Goal: Find specific page/section: Find specific page/section

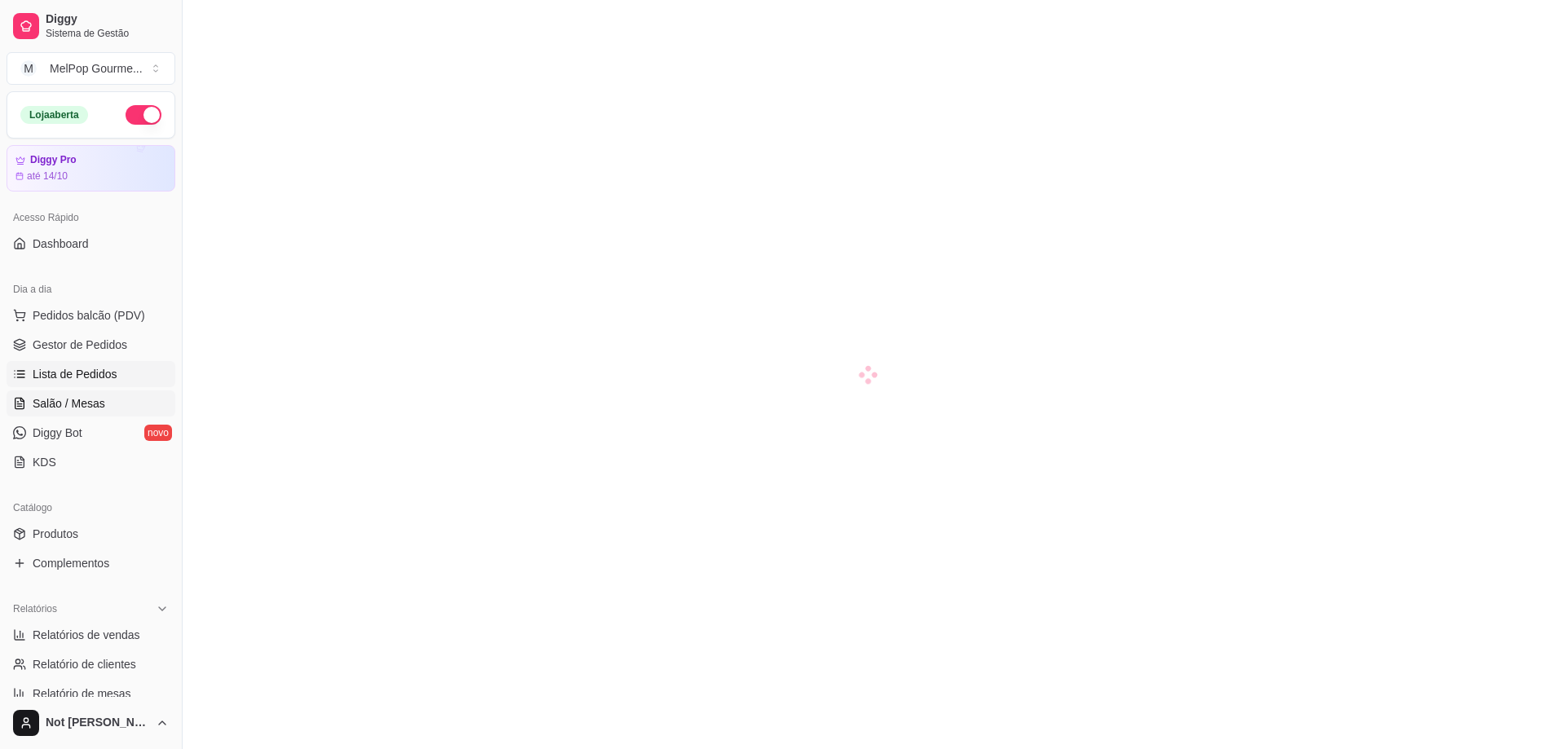
click at [95, 376] on span "Lista de Pedidos" at bounding box center [75, 374] width 85 height 16
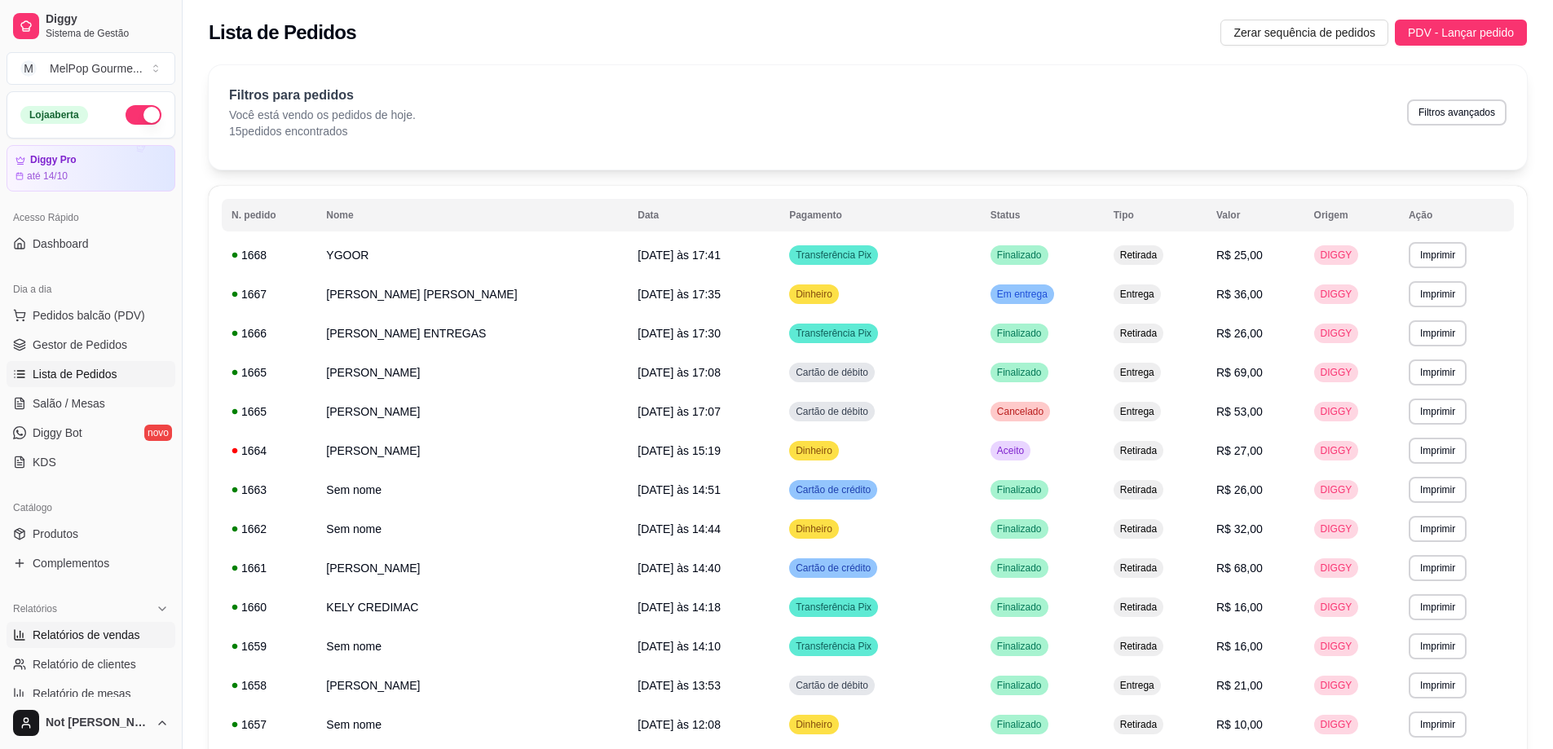
click at [104, 634] on span "Relatórios de vendas" at bounding box center [87, 635] width 108 height 16
select select "ALL"
select select "0"
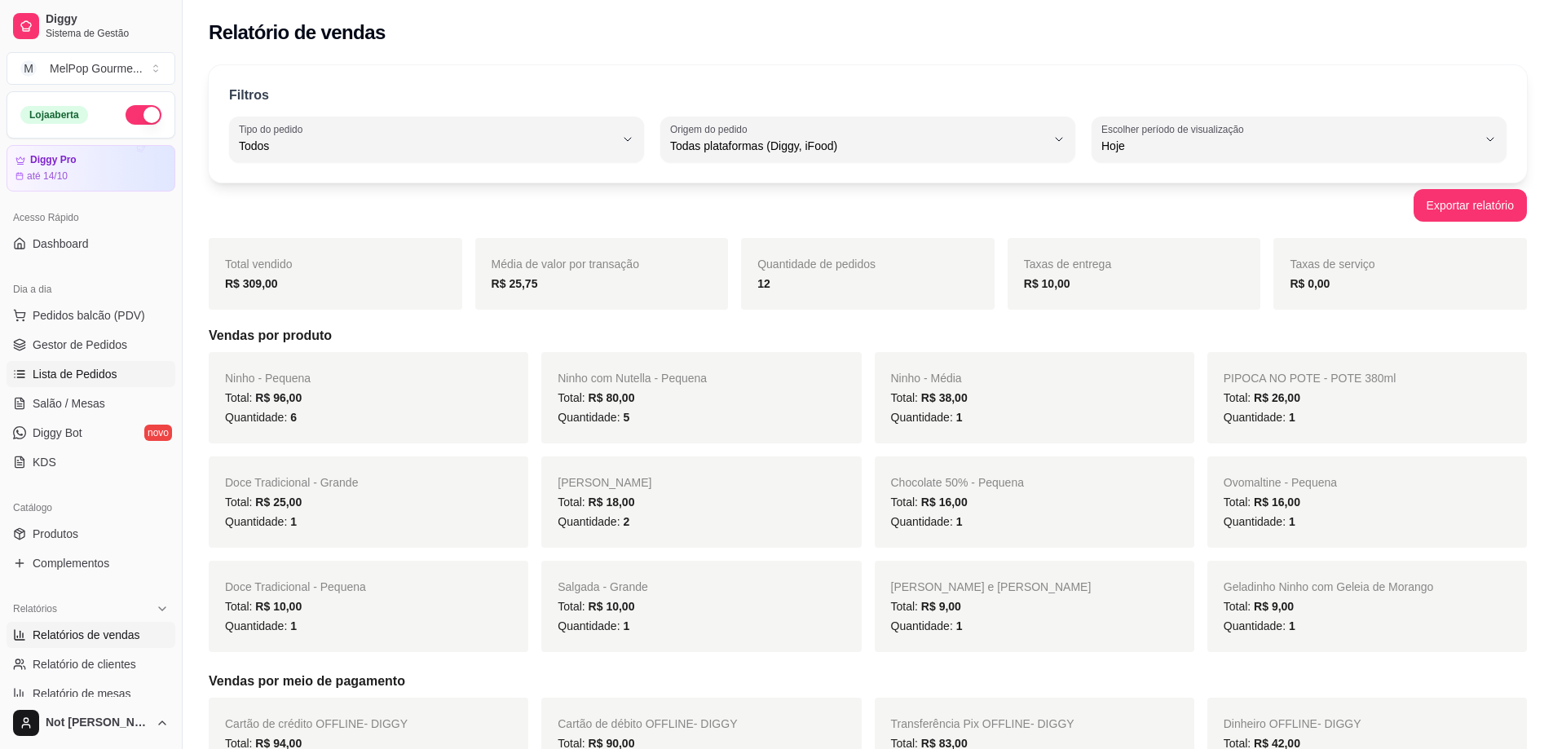
click at [76, 377] on span "Lista de Pedidos" at bounding box center [75, 374] width 85 height 16
